Goal: Task Accomplishment & Management: Use online tool/utility

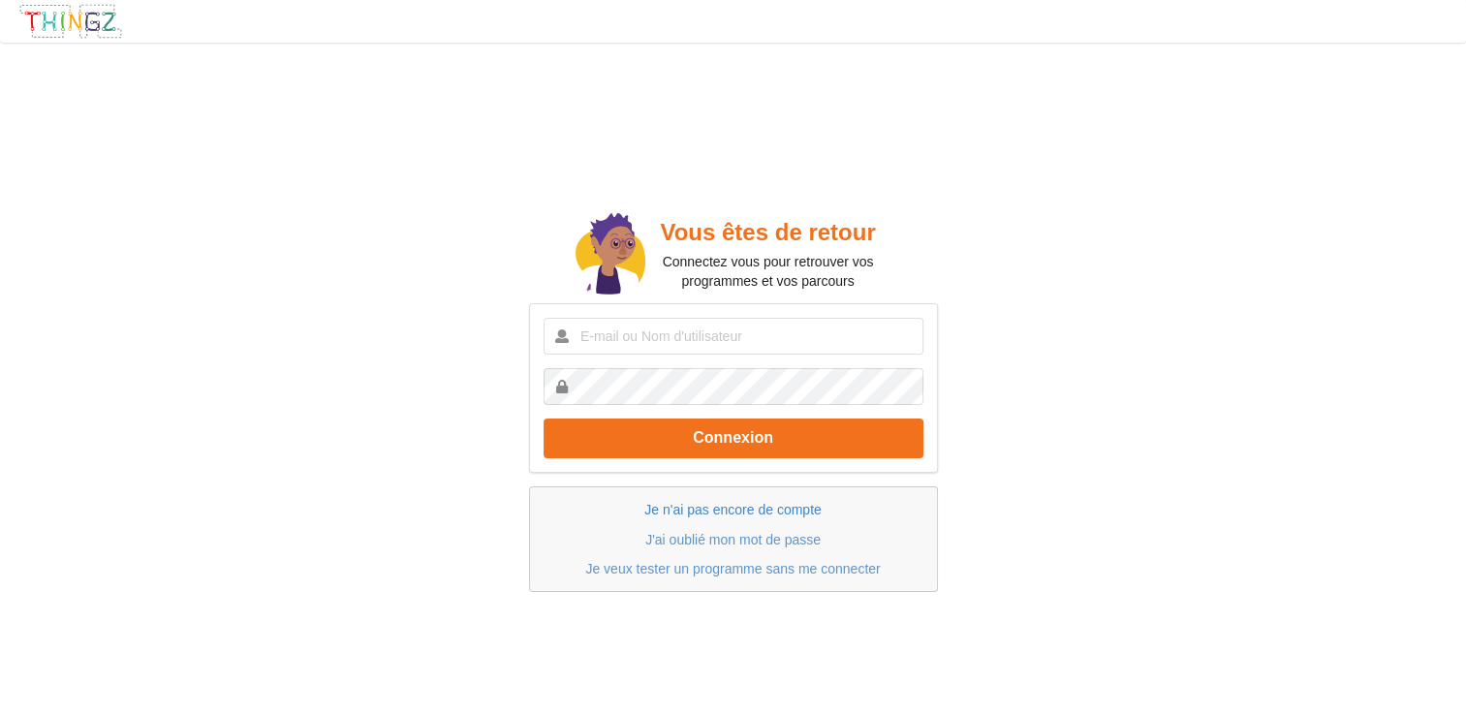
click at [779, 511] on link "Je n'ai pas encore de compte" at bounding box center [733, 510] width 176 height 16
drag, startPoint x: 741, startPoint y: 489, endPoint x: 741, endPoint y: 502, distance: 13.6
click at [741, 491] on div "Je n'ai pas encore de compte J'ai oublié mon mot de passe Je veux tester un pro…" at bounding box center [733, 540] width 409 height 106
click at [741, 504] on link "Je n'ai pas encore de compte" at bounding box center [733, 510] width 176 height 16
click at [761, 561] on link "Je veux tester un programme sans me connecter" at bounding box center [732, 569] width 295 height 16
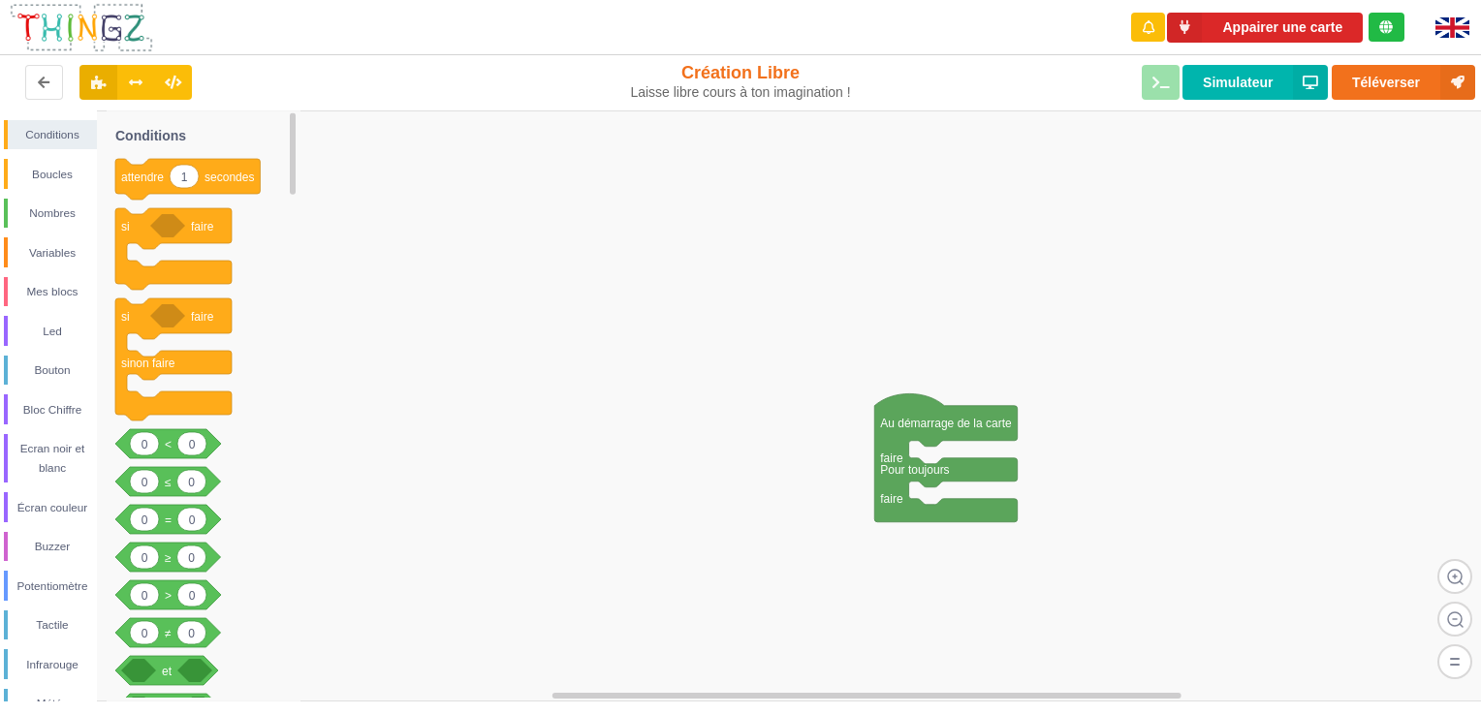
drag, startPoint x: 729, startPoint y: 688, endPoint x: 770, endPoint y: 694, distance: 41.1
click at [770, 694] on div "Conditions Boucles Nombres Variables Mes blocs Led Bouton Bloc Chiffre Ecran no…" at bounding box center [747, 405] width 1495 height 591
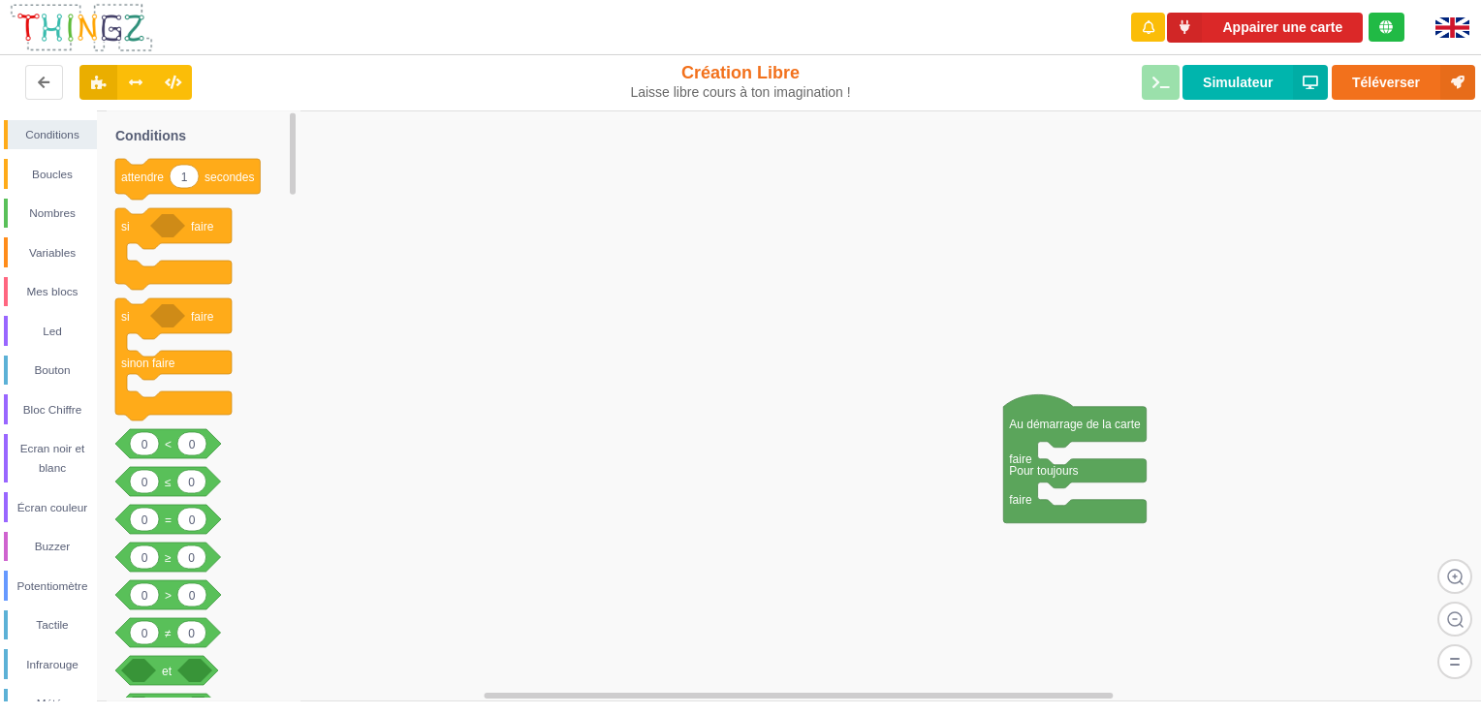
drag, startPoint x: 732, startPoint y: 690, endPoint x: 993, endPoint y: 677, distance: 262.1
click at [1000, 677] on div "Conditions Boucles Nombres Variables Mes blocs Led Bouton Bloc Chiffre Ecran no…" at bounding box center [747, 405] width 1495 height 591
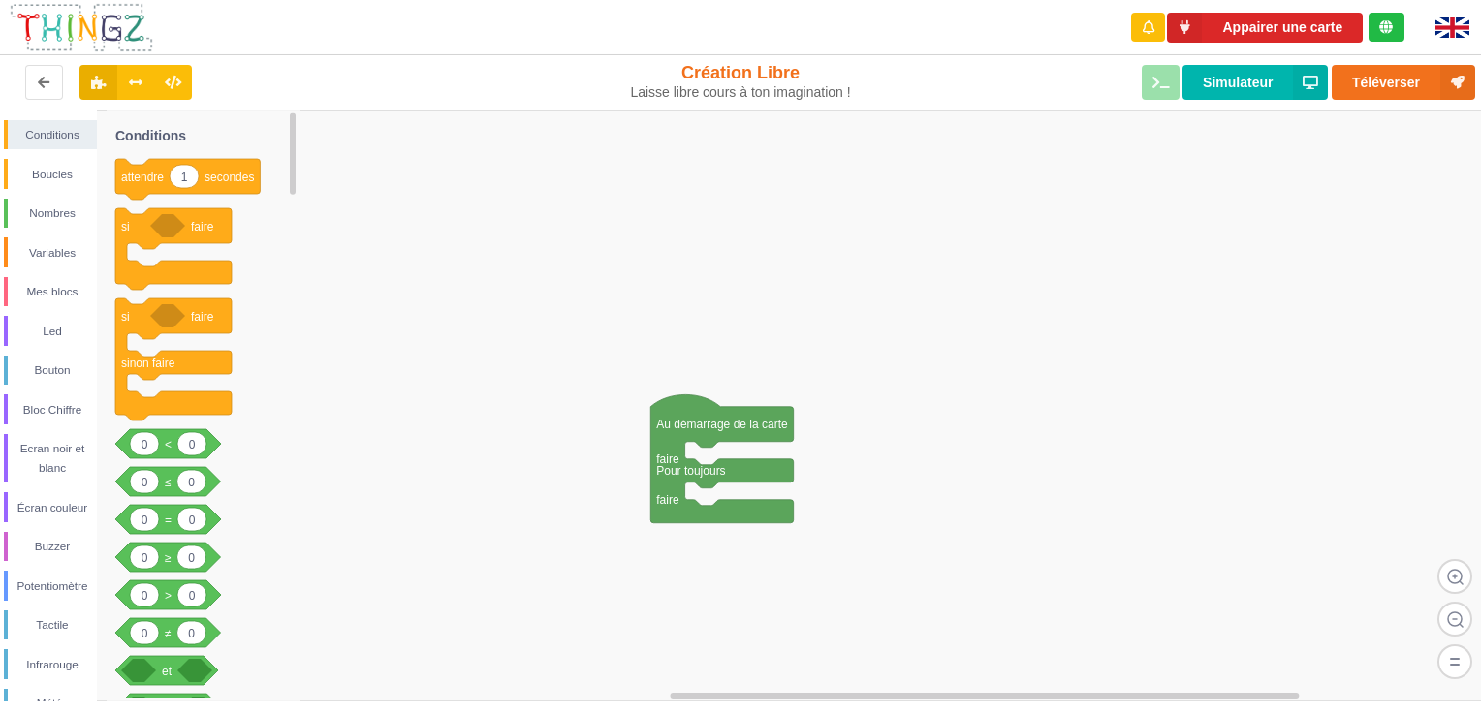
drag, startPoint x: 846, startPoint y: 696, endPoint x: 727, endPoint y: 687, distance: 119.5
click at [756, 691] on g at bounding box center [892, 695] width 1183 height 11
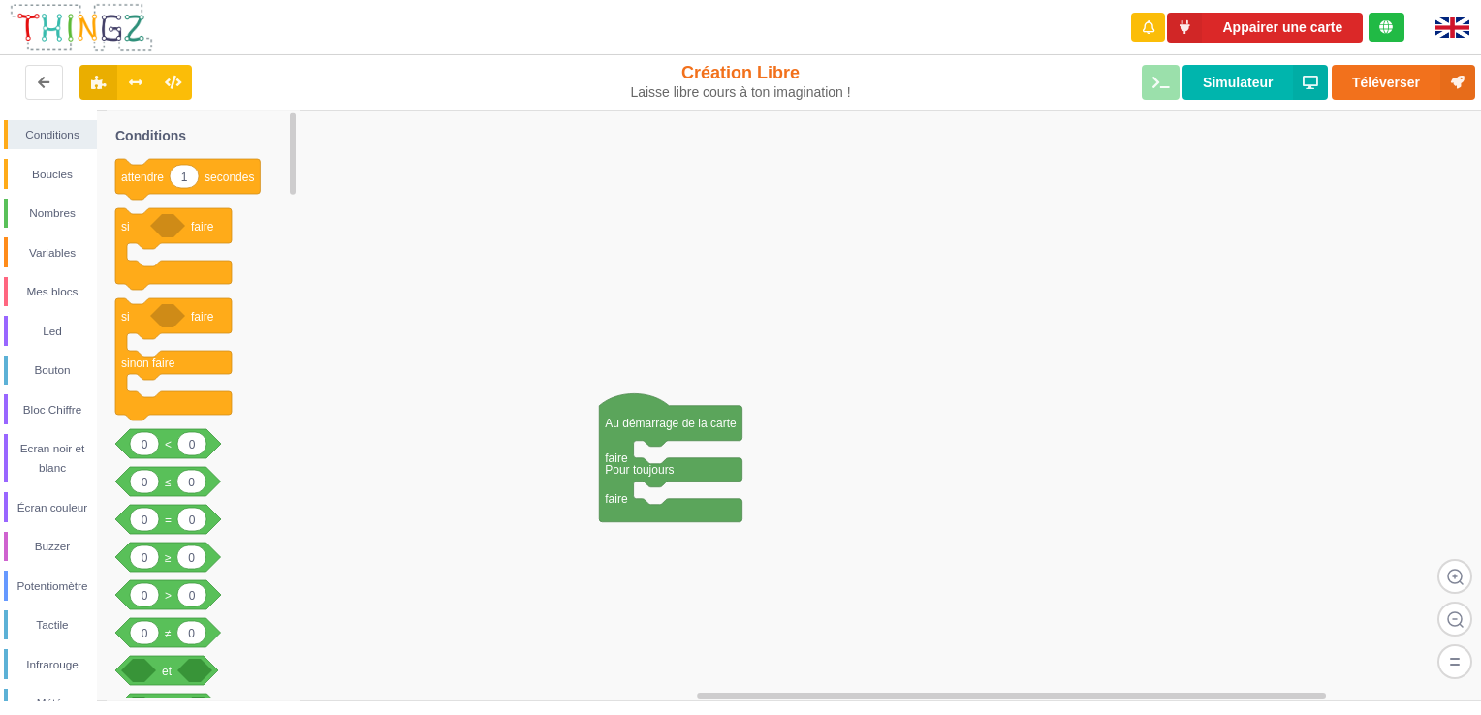
drag, startPoint x: 727, startPoint y: 687, endPoint x: 680, endPoint y: 686, distance: 46.5
click at [680, 686] on div "Conditions Boucles Nombres Variables Mes blocs Led Bouton Bloc Chiffre Ecran no…" at bounding box center [747, 405] width 1495 height 591
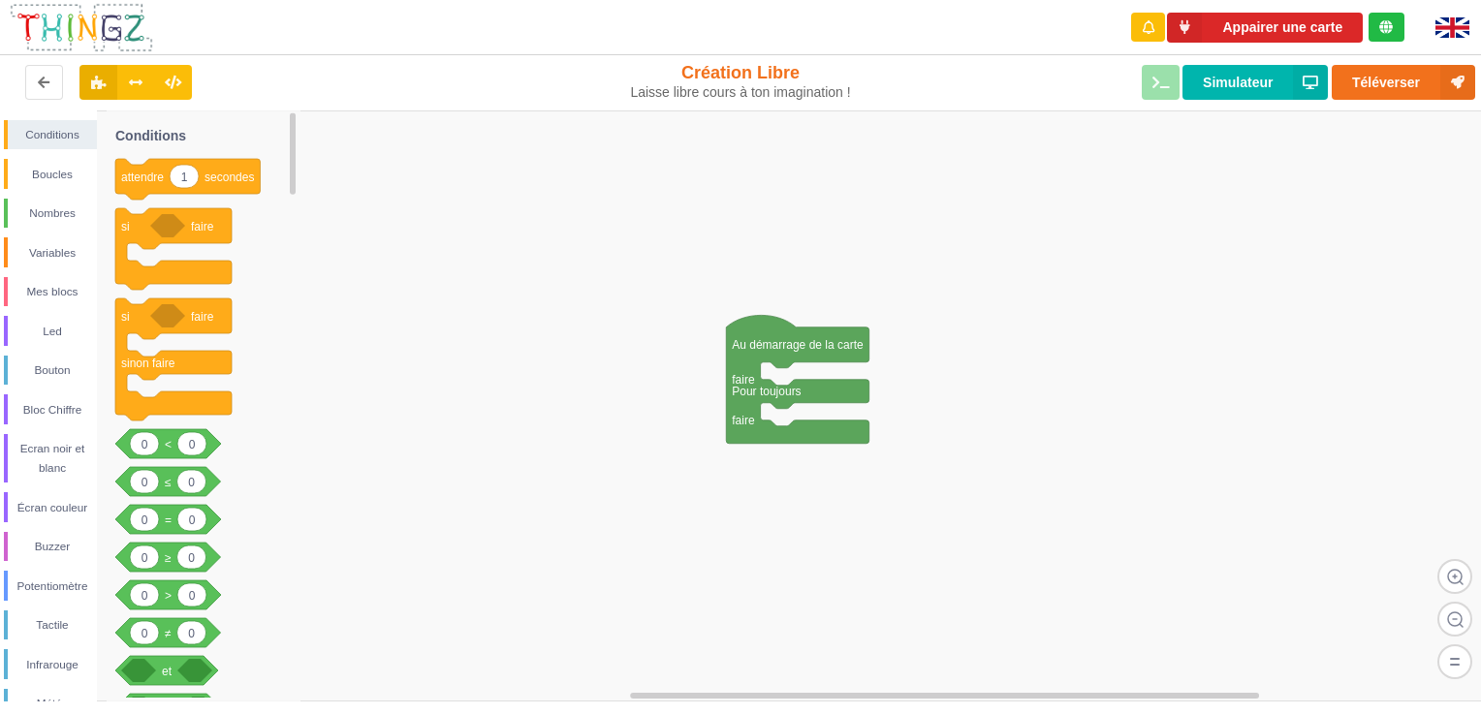
drag, startPoint x: 706, startPoint y: 681, endPoint x: 803, endPoint y: 601, distance: 126.0
click at [801, 603] on div "Conditions Boucles Nombres Variables Mes blocs Led Bouton Bloc Chiffre Ecran no…" at bounding box center [747, 405] width 1495 height 591
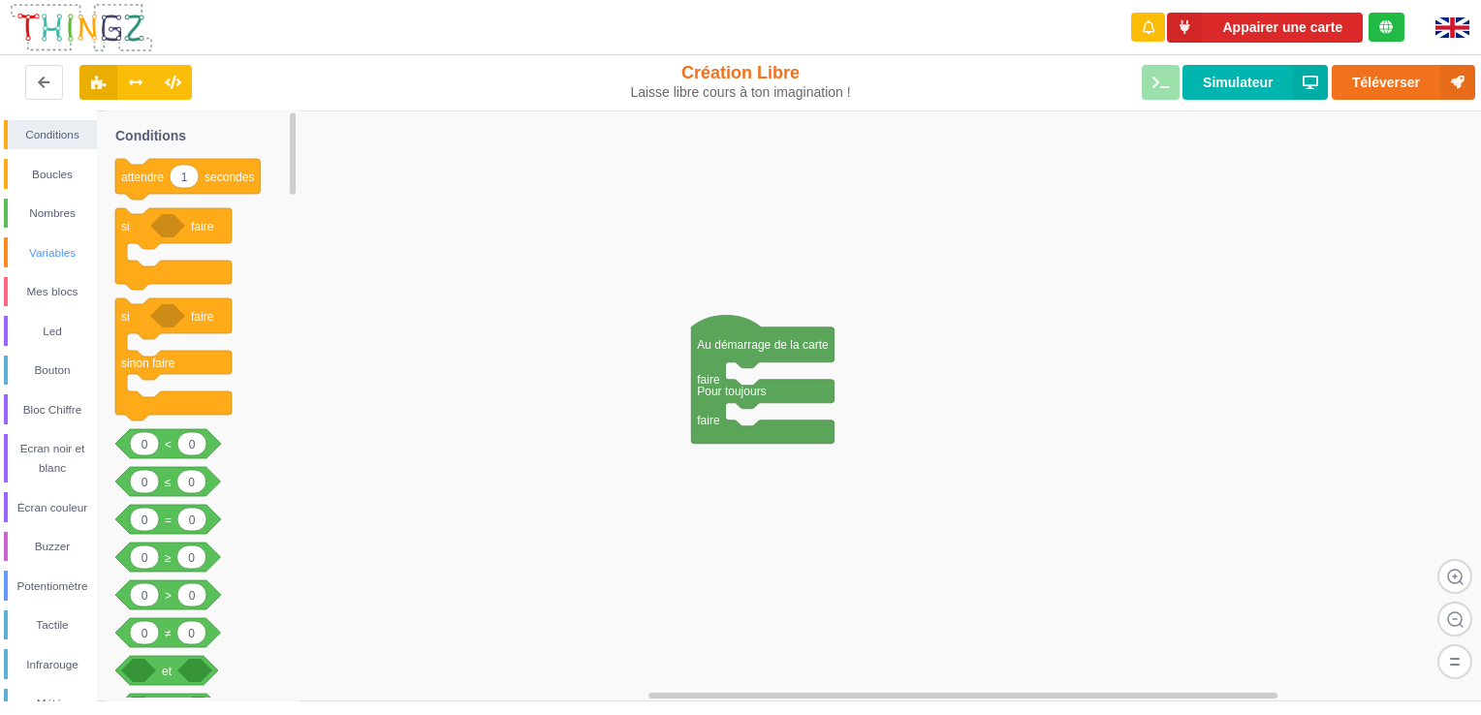
click at [62, 250] on div "Variables" at bounding box center [52, 252] width 89 height 19
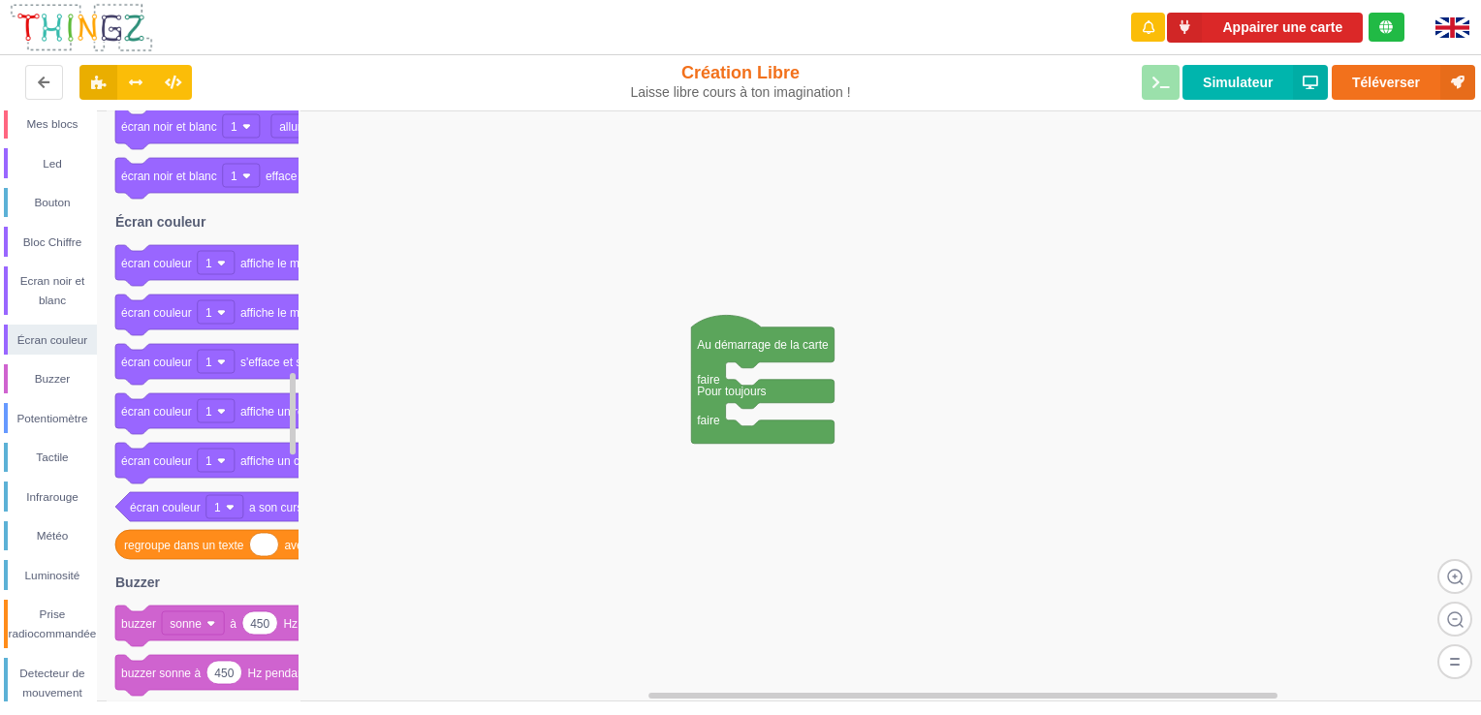
scroll to position [194, 0]
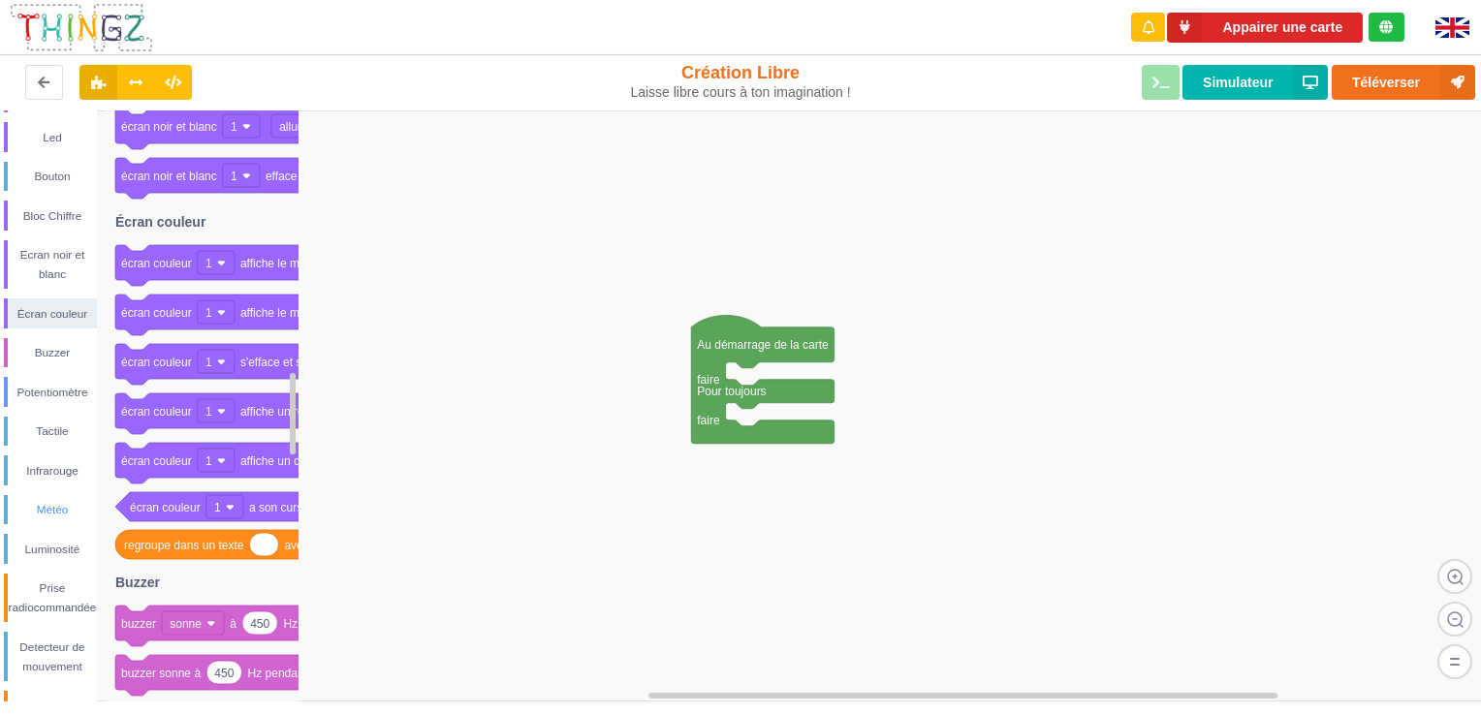
click at [58, 512] on div "Météo" at bounding box center [52, 509] width 89 height 19
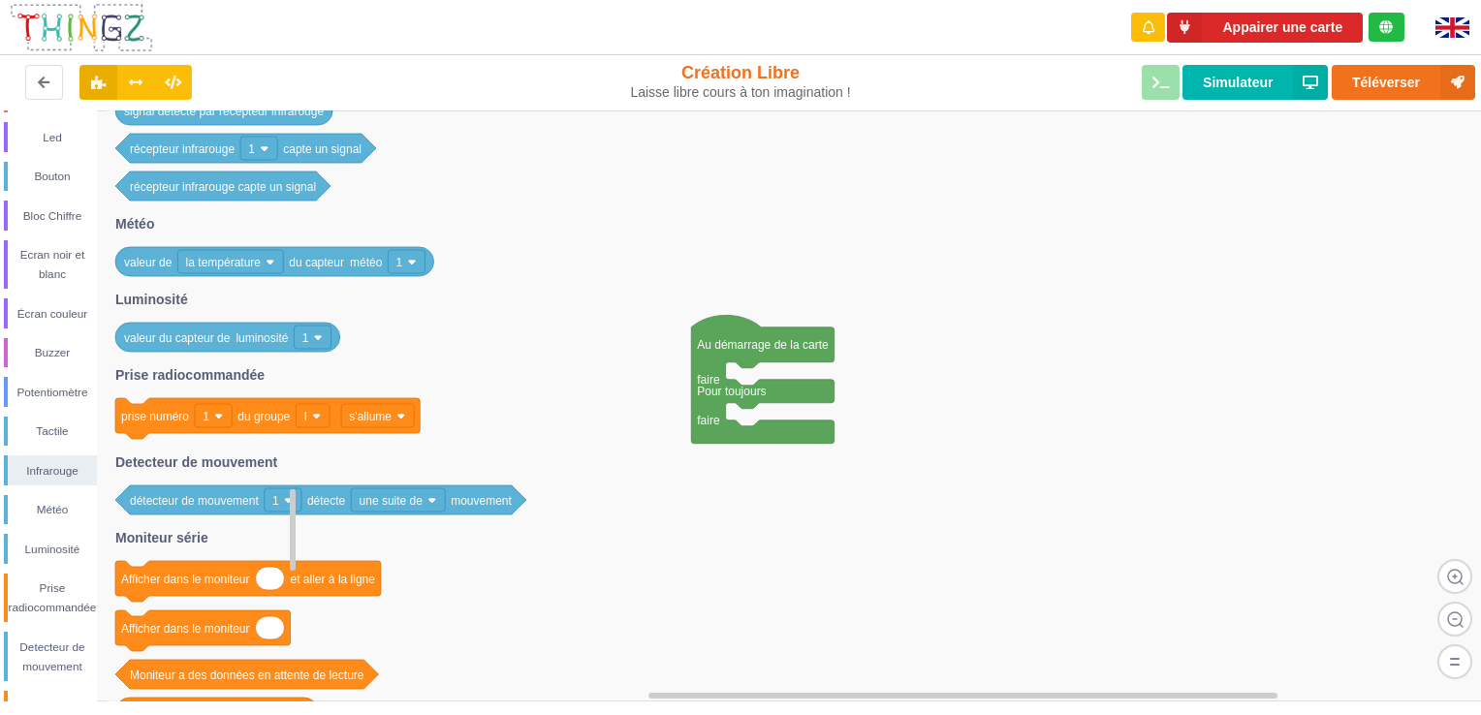
click at [260, 265] on text "la température" at bounding box center [224, 263] width 76 height 14
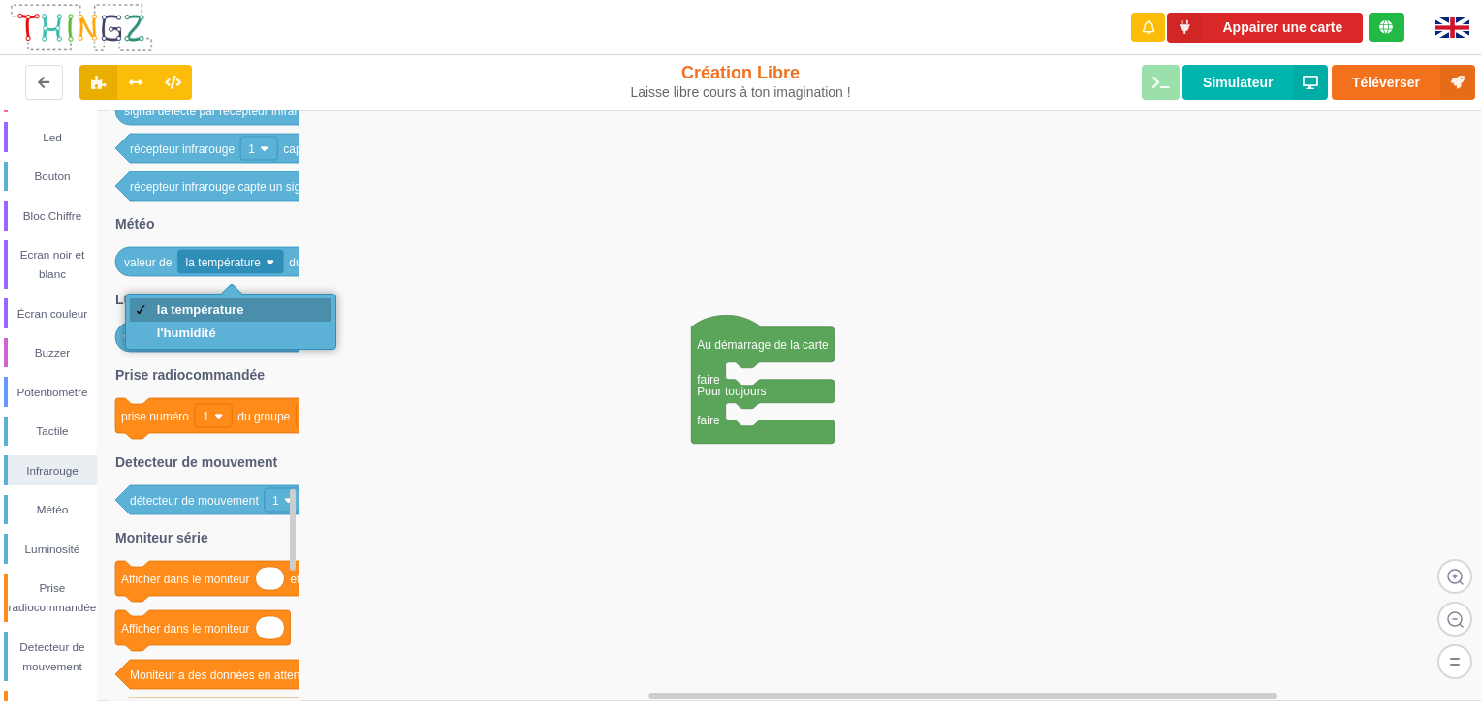
click at [231, 309] on div "la température" at bounding box center [200, 309] width 87 height 15
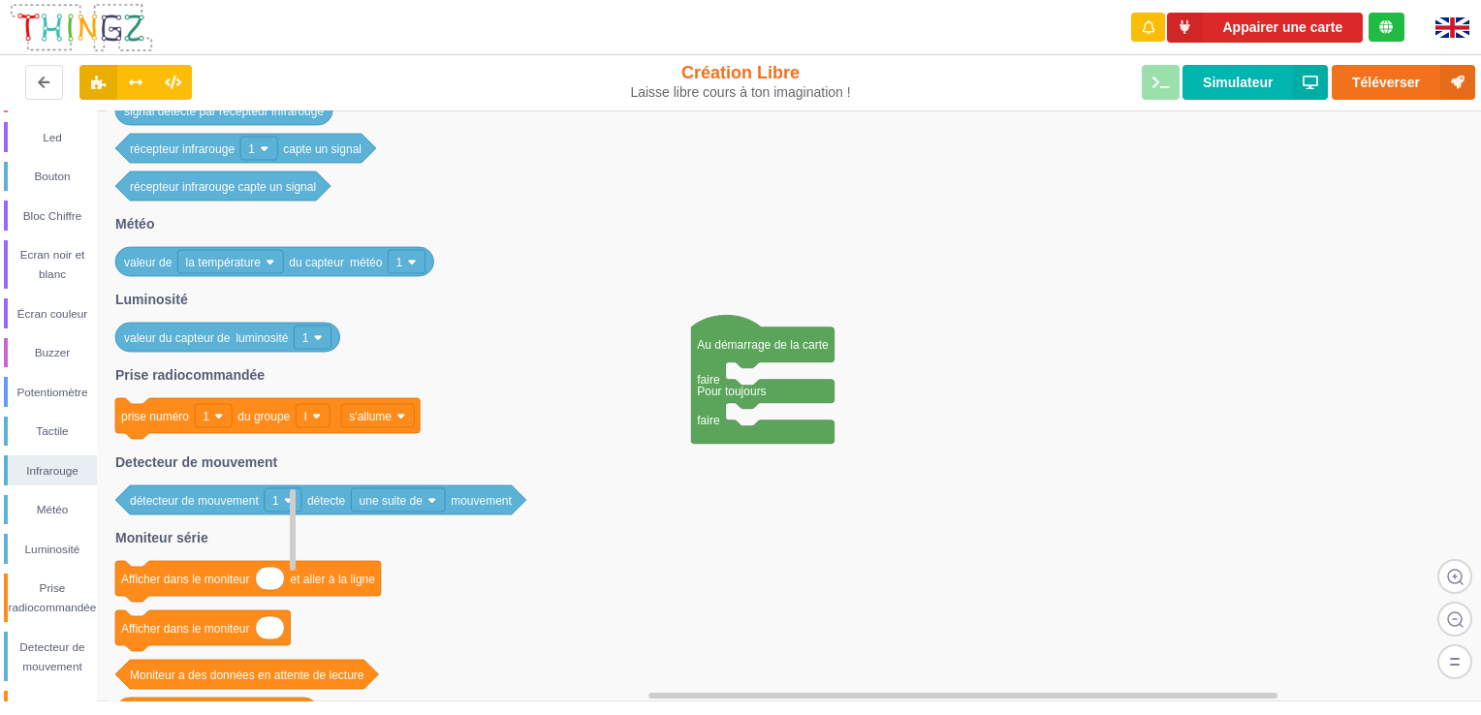
click at [277, 301] on icon at bounding box center [204, 405] width 194 height 591
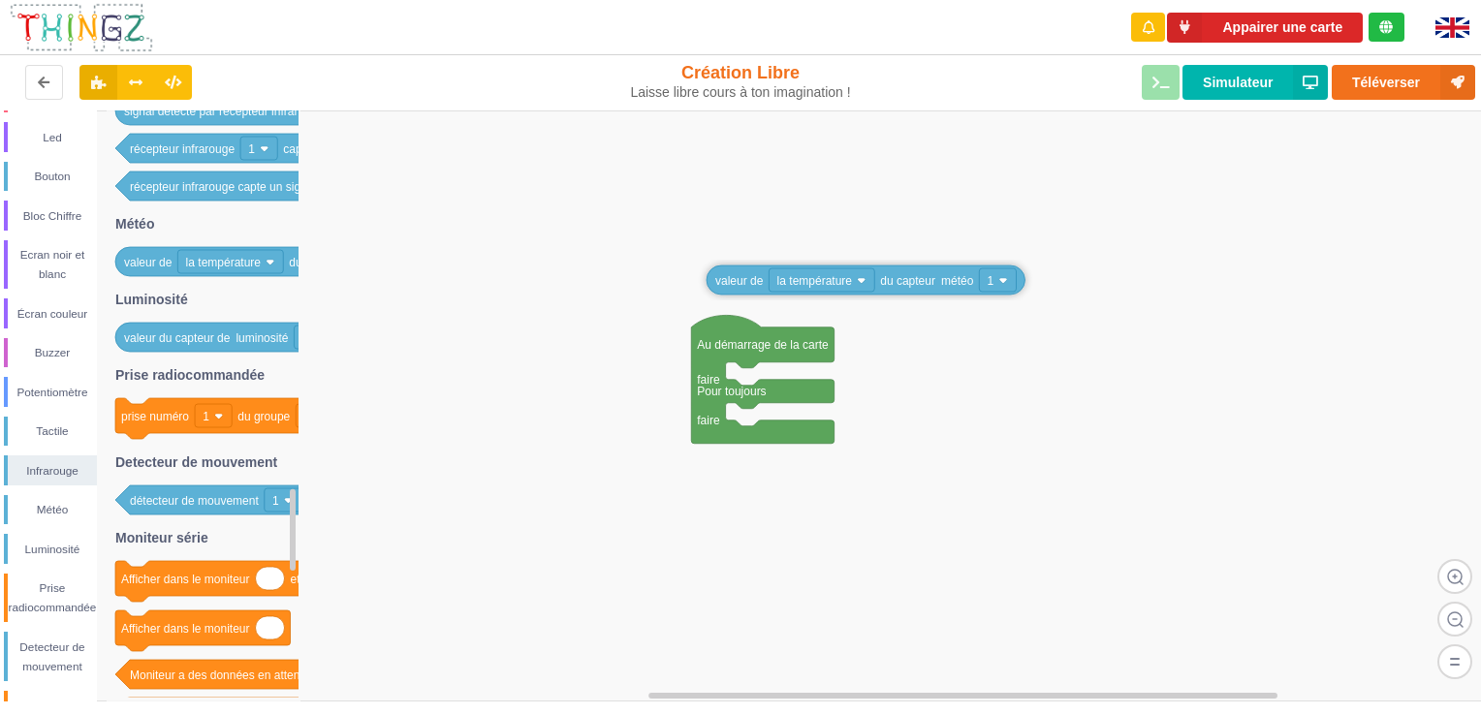
drag, startPoint x: 147, startPoint y: 259, endPoint x: 717, endPoint y: 237, distance: 570.3
click at [716, 237] on div "Conditions Boucles Nombres Variables Mes blocs Led Bouton Bloc Chiffre Ecran no…" at bounding box center [747, 405] width 1495 height 591
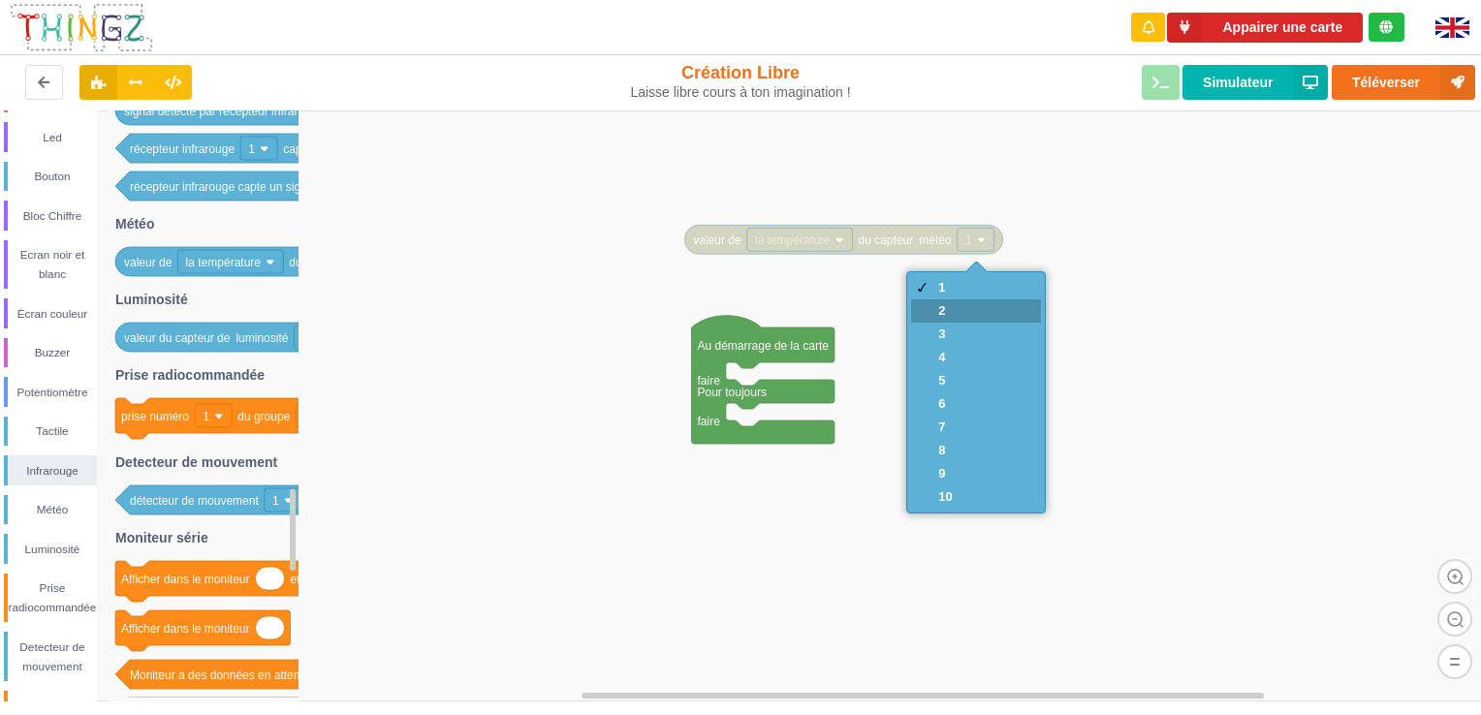
click at [952, 310] on div "2" at bounding box center [945, 310] width 14 height 15
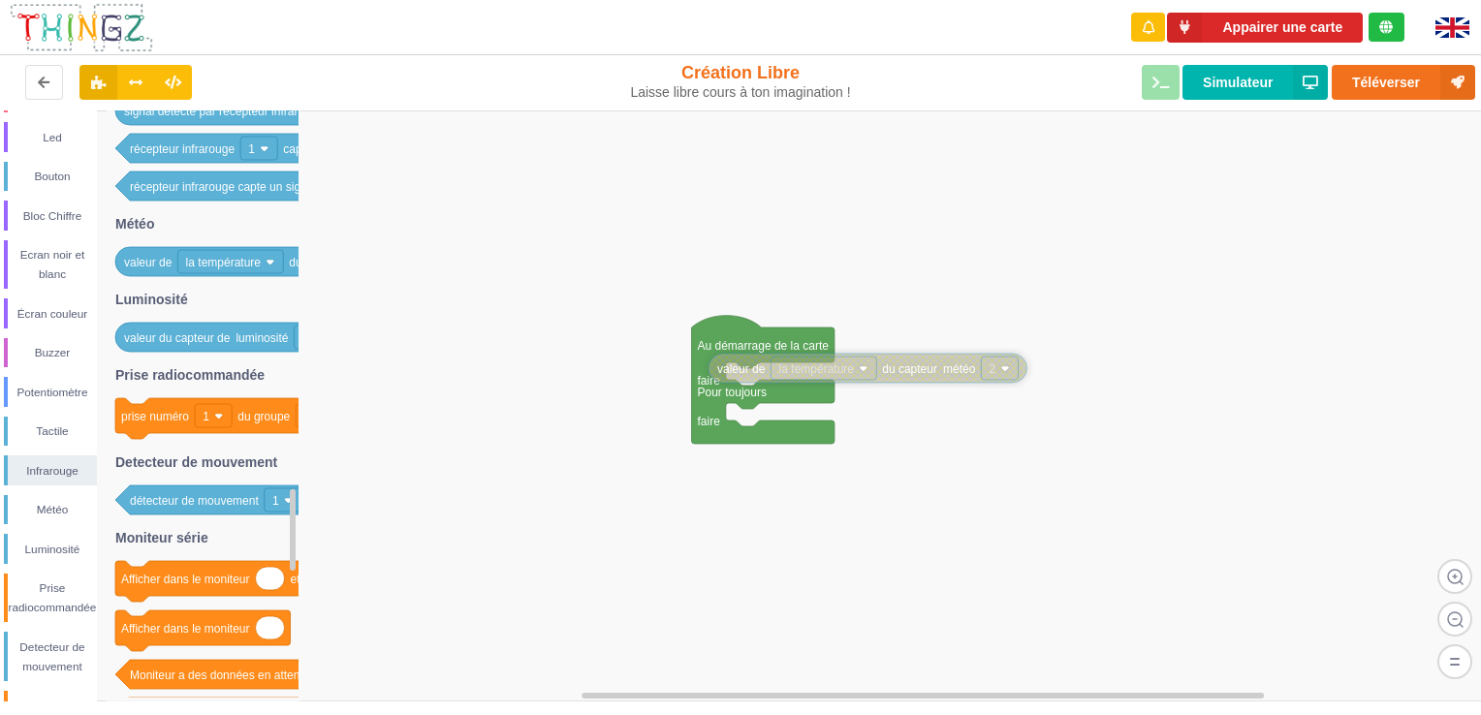
drag, startPoint x: 710, startPoint y: 238, endPoint x: 739, endPoint y: 363, distance: 128.4
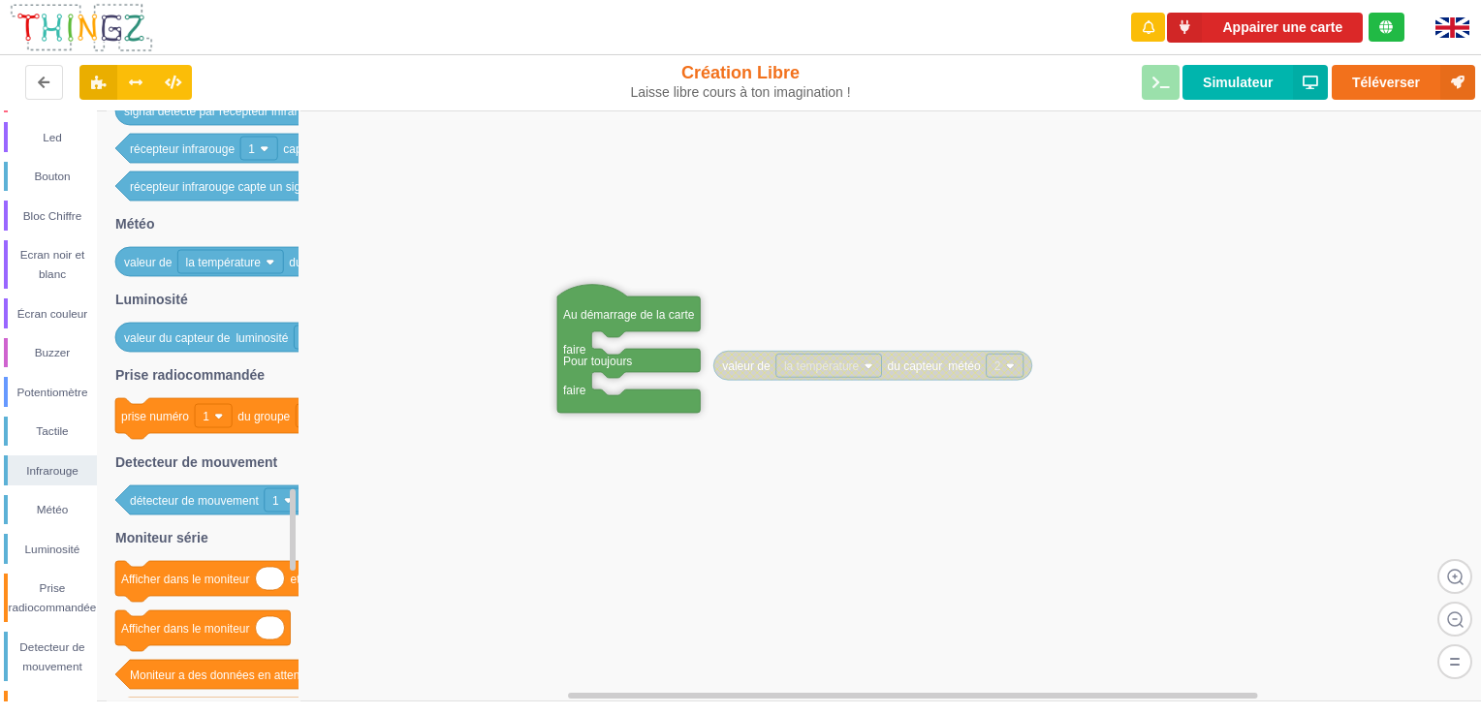
drag, startPoint x: 741, startPoint y: 335, endPoint x: 607, endPoint y: 300, distance: 138.2
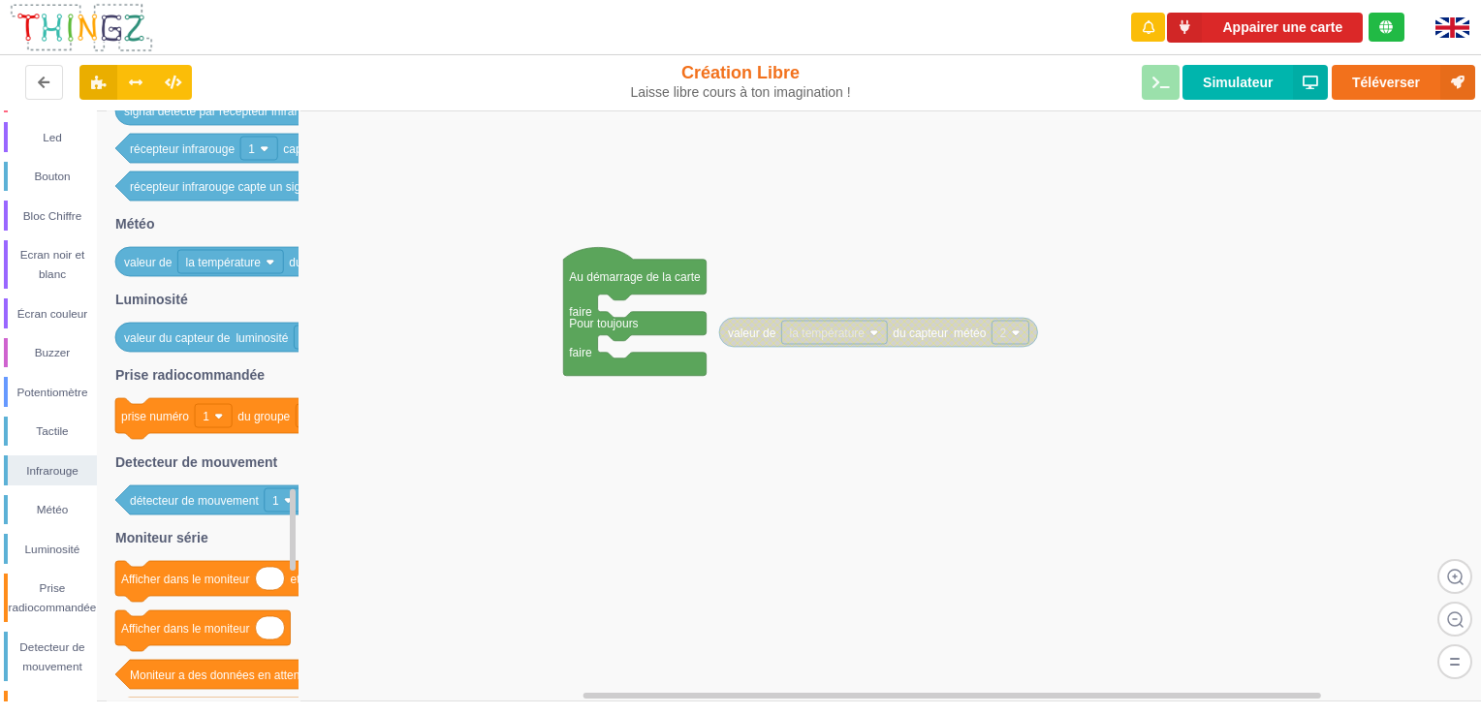
drag, startPoint x: 821, startPoint y: 393, endPoint x: 839, endPoint y: 366, distance: 32.0
click at [839, 369] on div "Conditions Boucles Nombres Variables Mes blocs Led Bouton Bloc Chiffre Ecran no…" at bounding box center [747, 405] width 1495 height 591
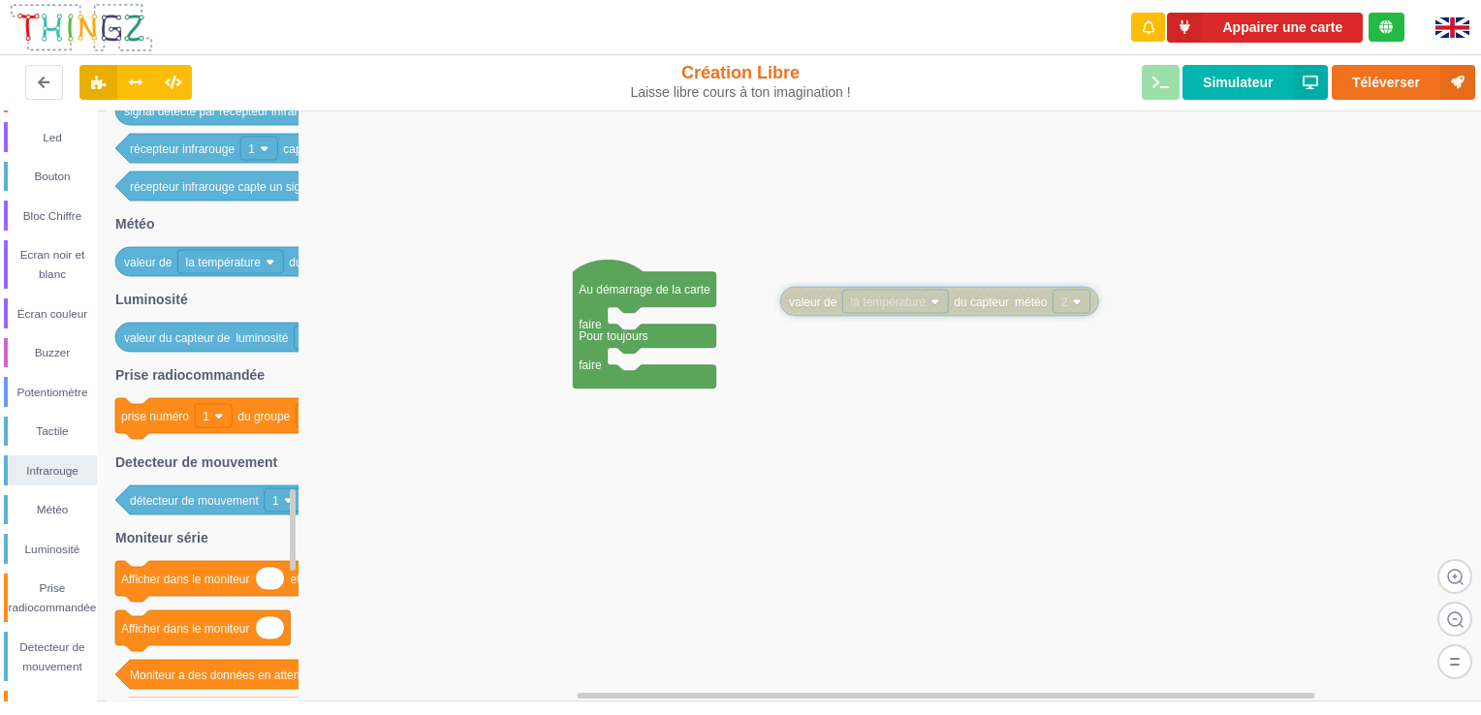
drag, startPoint x: 796, startPoint y: 343, endPoint x: 814, endPoint y: 308, distance: 39.5
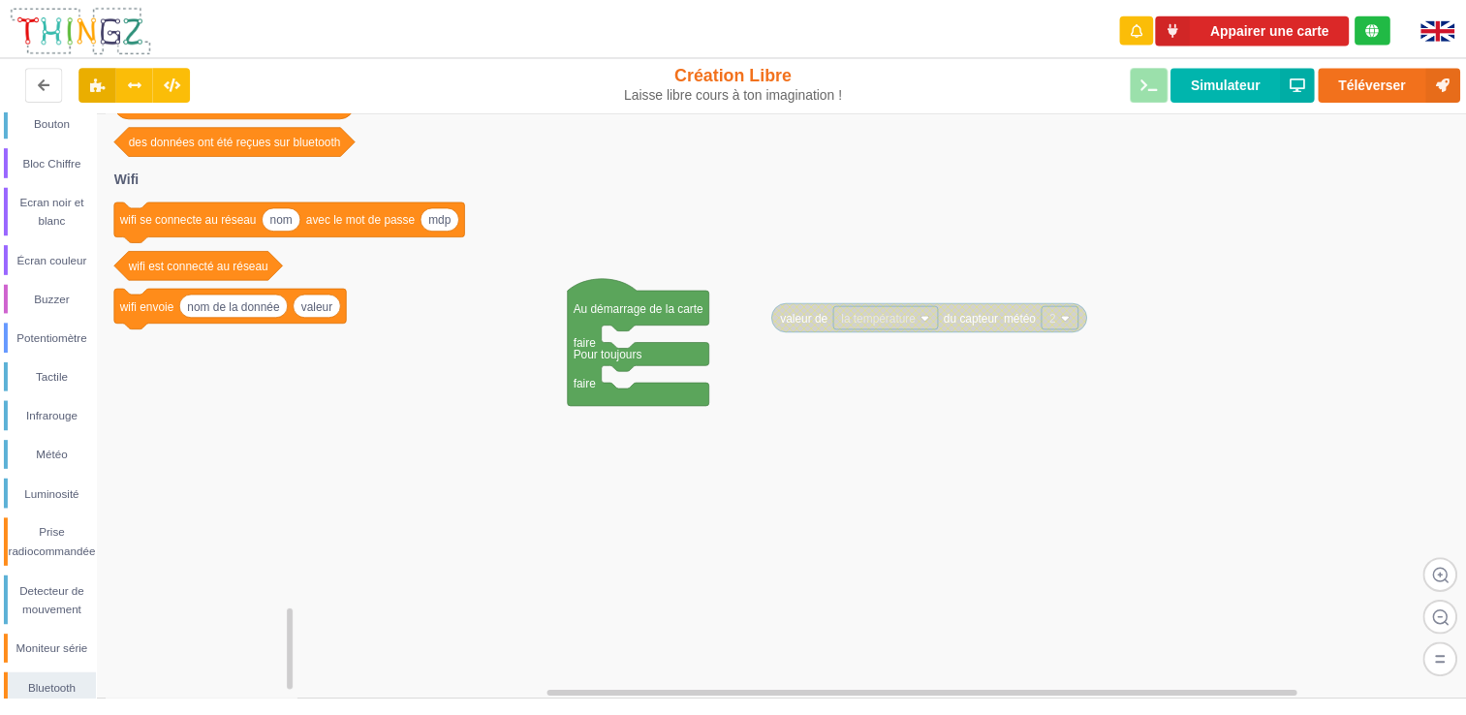
scroll to position [204, 0]
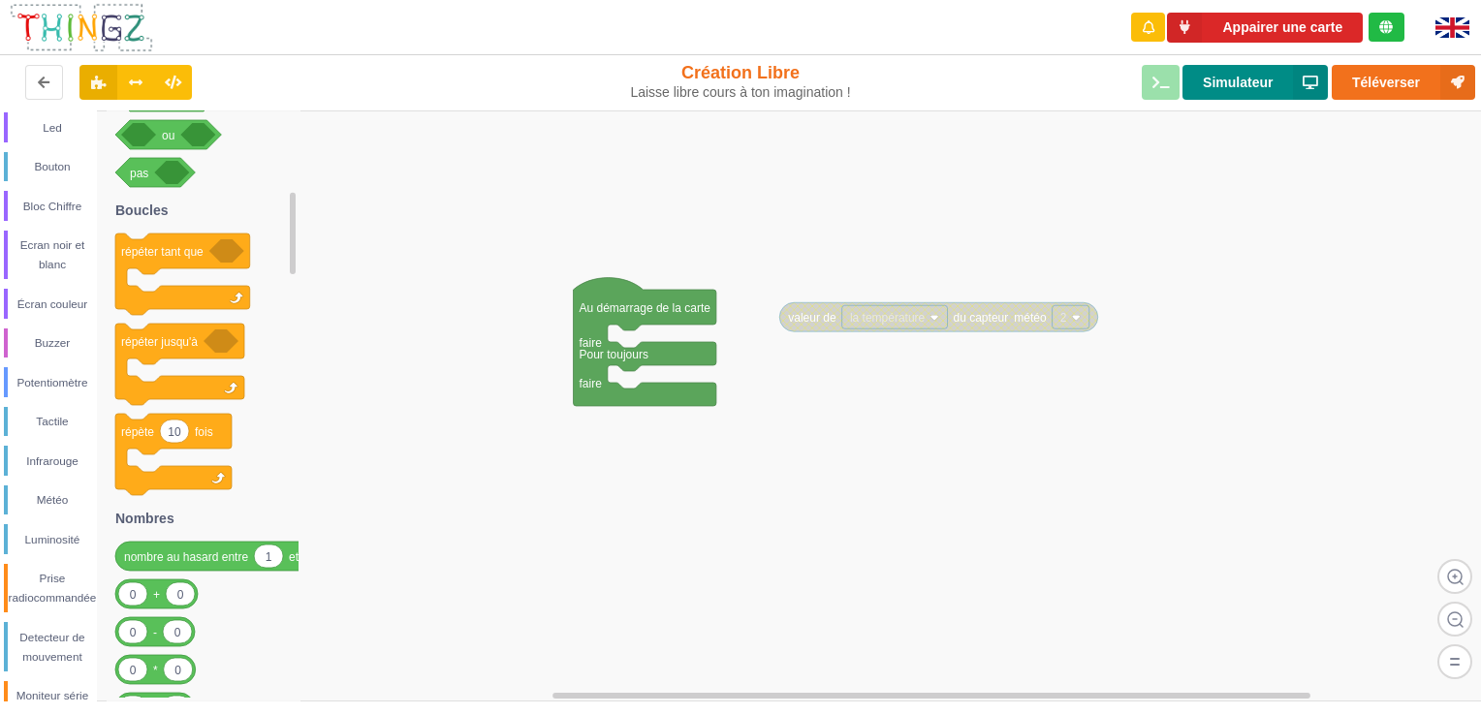
click at [1301, 83] on icon at bounding box center [1310, 82] width 35 height 35
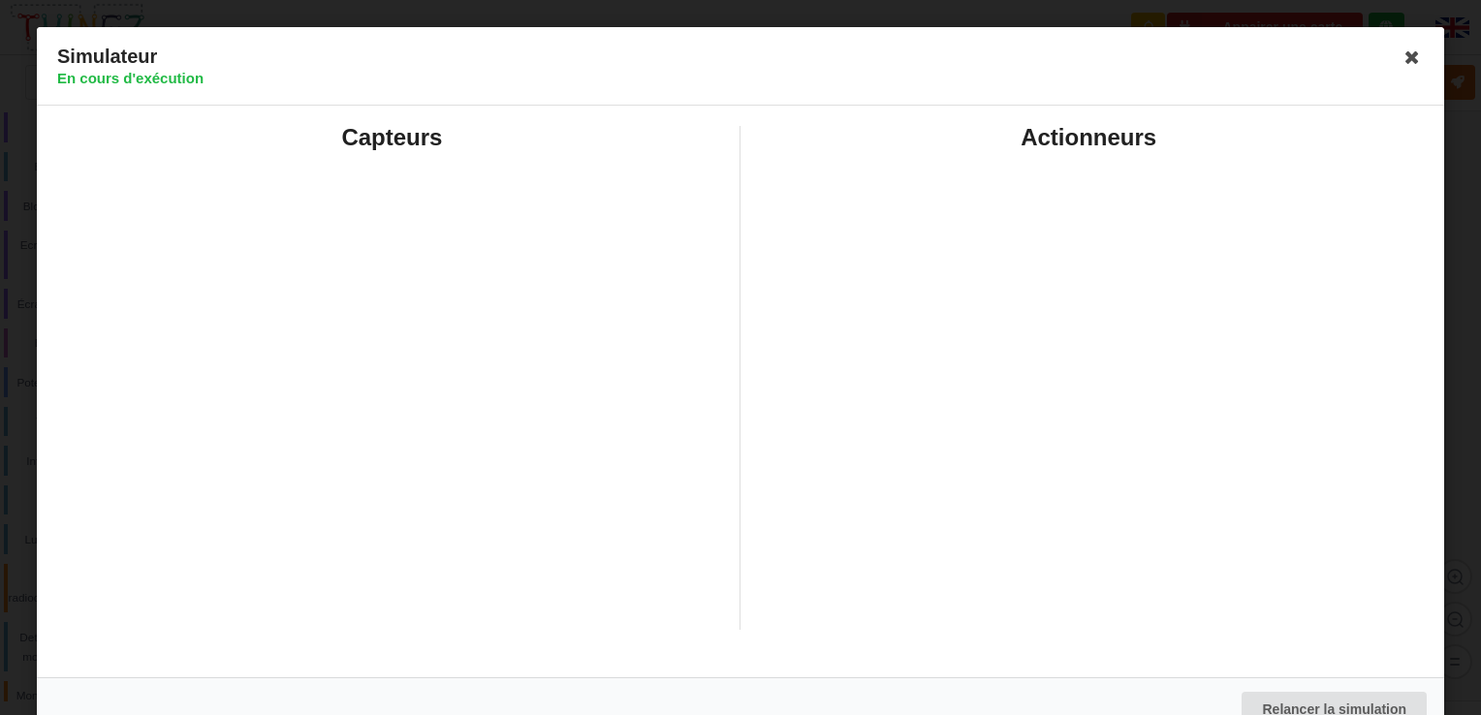
click at [1406, 55] on icon at bounding box center [1412, 57] width 31 height 31
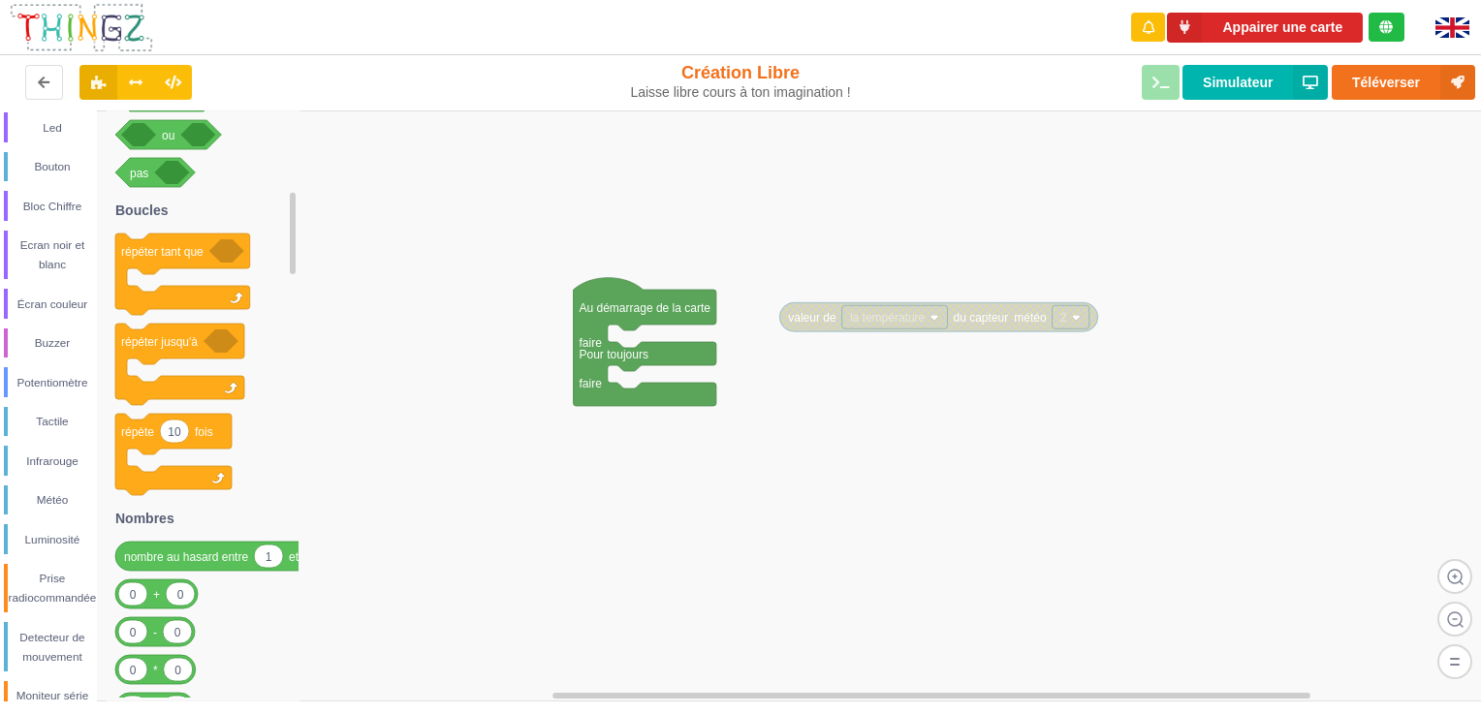
drag, startPoint x: 783, startPoint y: 103, endPoint x: 761, endPoint y: 93, distance: 24.3
click at [784, 103] on div "Création Libre Laisse libre cours à ton imagination !" at bounding box center [740, 82] width 281 height 63
click at [133, 84] on icon at bounding box center [136, 82] width 16 height 12
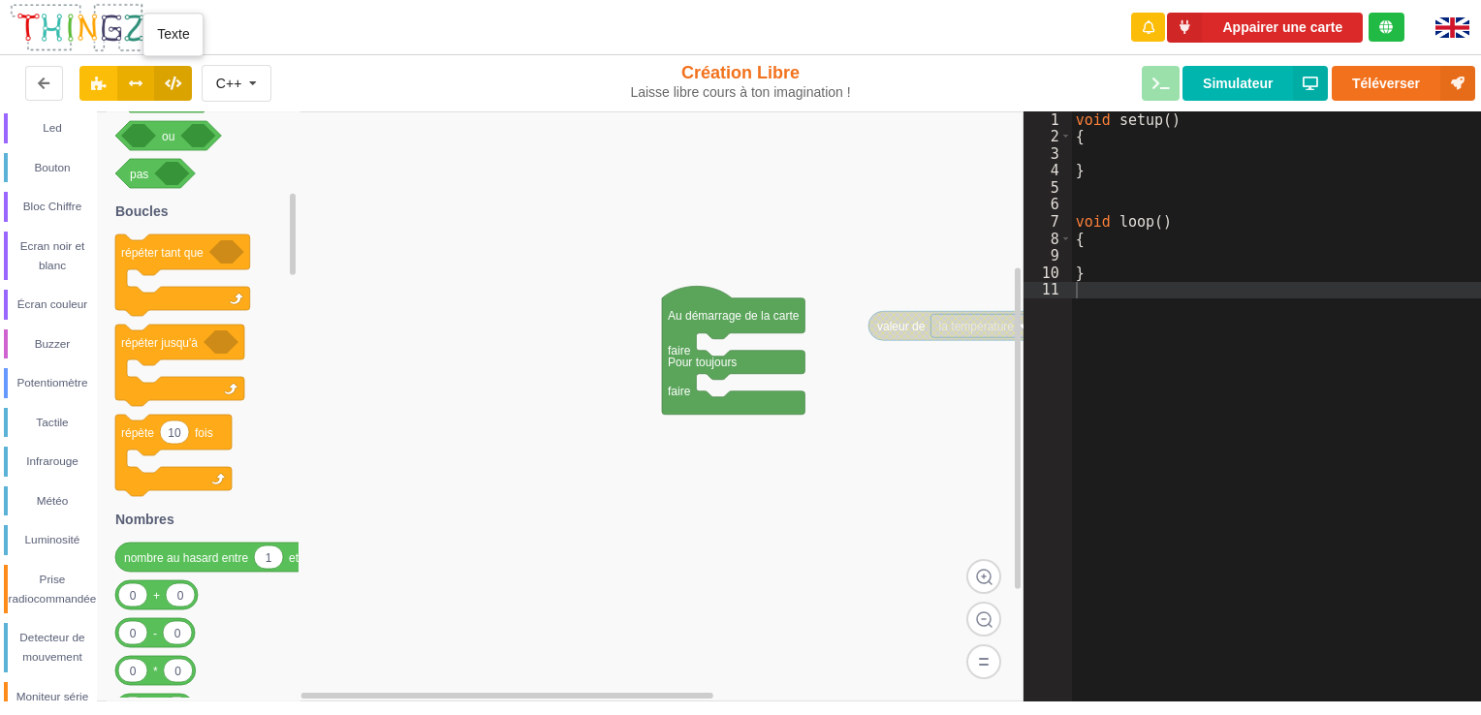
click at [179, 87] on icon at bounding box center [173, 83] width 16 height 12
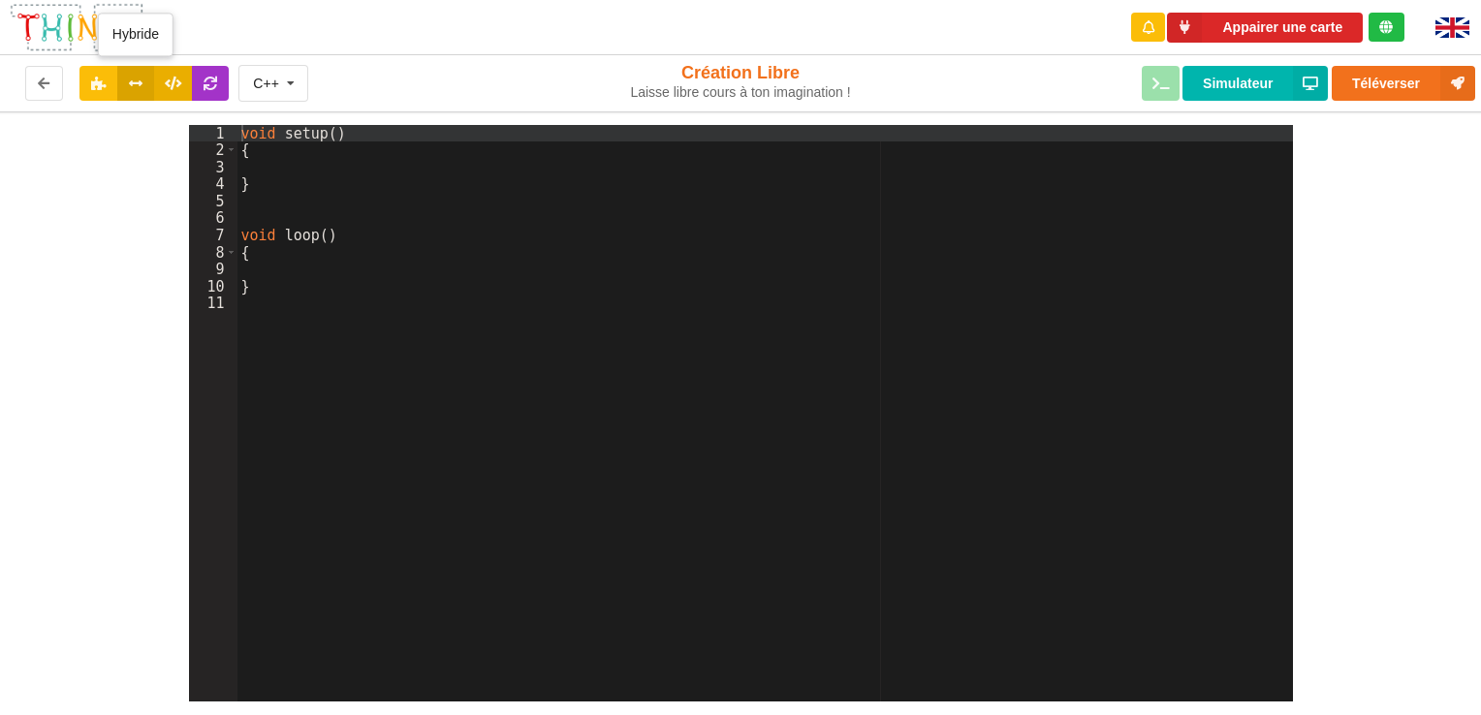
click at [140, 83] on icon at bounding box center [136, 83] width 16 height 12
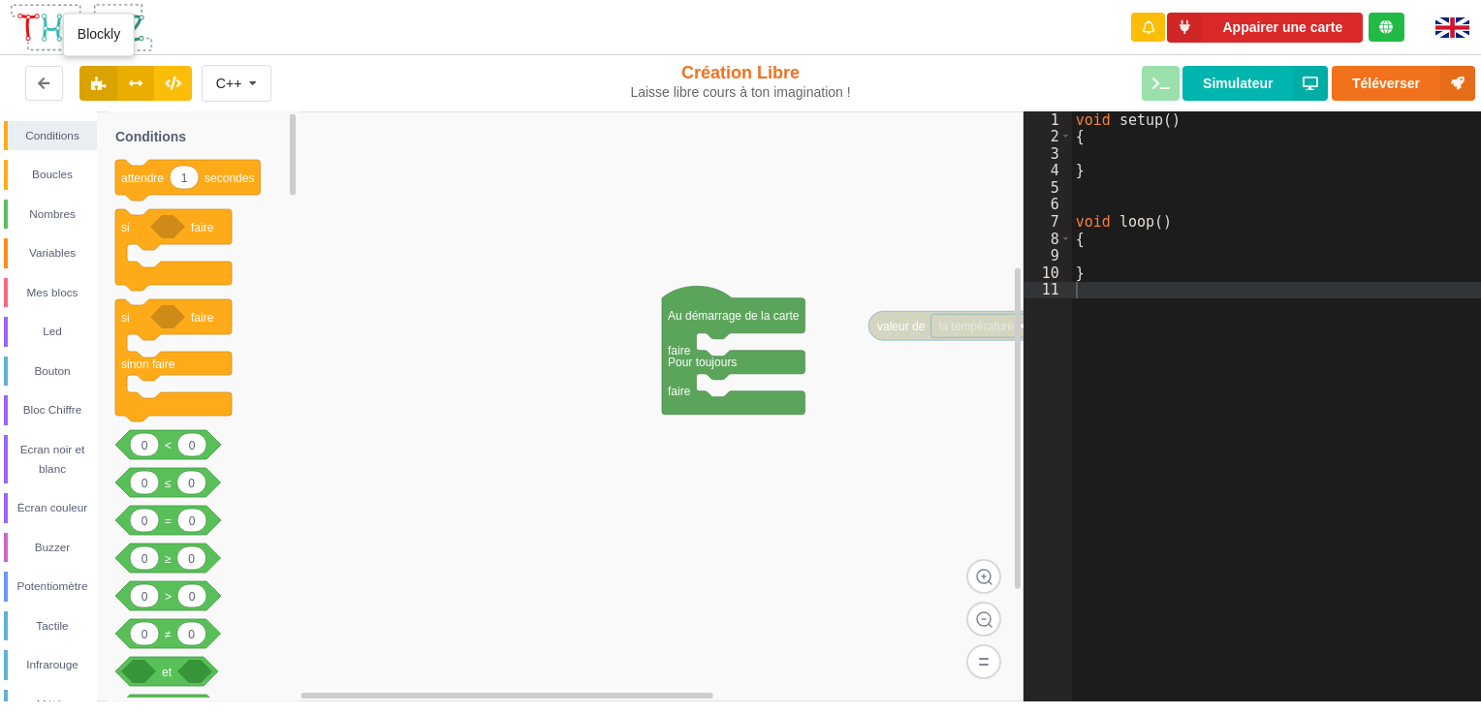
click at [102, 87] on icon at bounding box center [98, 83] width 16 height 12
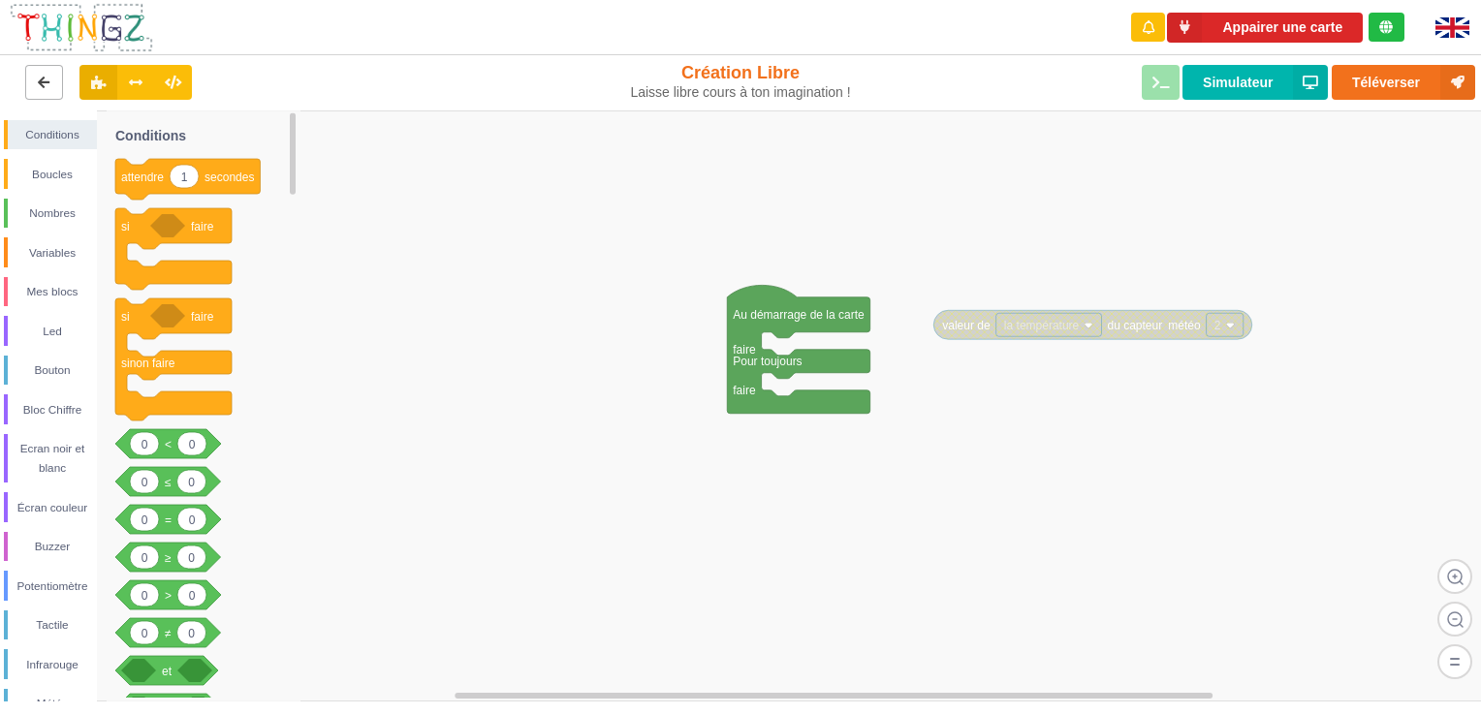
click at [55, 88] on button at bounding box center [44, 82] width 38 height 35
